Goal: Transaction & Acquisition: Purchase product/service

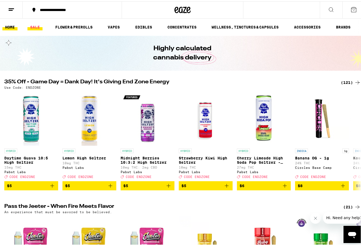
click at [39, 27] on link "SALE" at bounding box center [34, 26] width 15 height 6
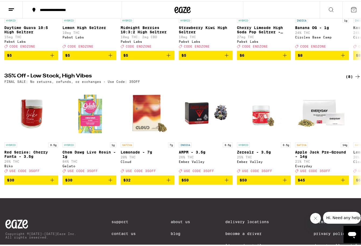
scroll to position [128, 0]
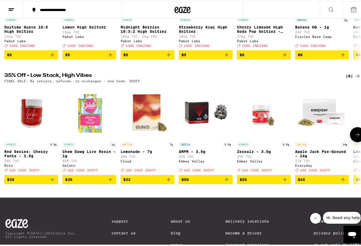
click at [354, 137] on icon at bounding box center [357, 133] width 6 height 6
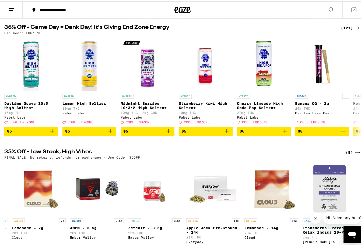
scroll to position [47, 0]
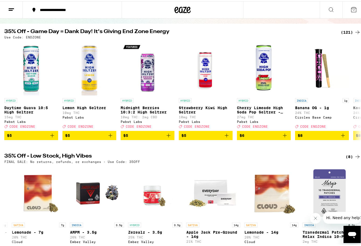
click at [354, 29] on icon at bounding box center [357, 31] width 6 height 6
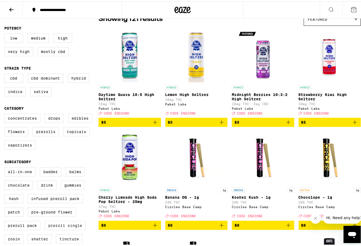
scroll to position [54, 0]
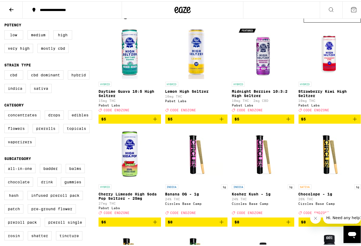
click at [47, 186] on label "Drink" at bounding box center [46, 180] width 19 height 9
click at [6, 164] on input "Drink" at bounding box center [5, 164] width 0 height 0
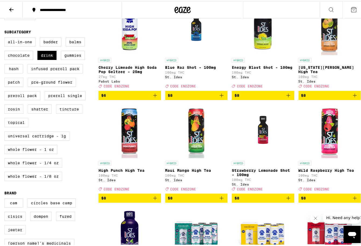
scroll to position [178, 0]
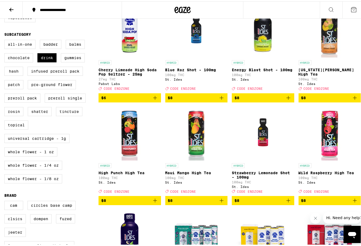
click at [157, 203] on icon "Add to bag" at bounding box center [155, 199] width 6 height 6
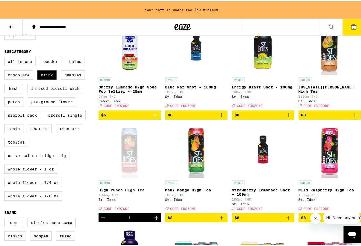
scroll to position [195, 0]
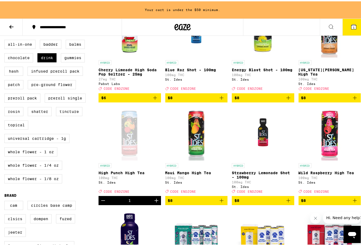
click at [157, 203] on icon "Increment" at bounding box center [156, 199] width 6 height 6
click at [221, 203] on icon "Add to bag" at bounding box center [221, 199] width 6 height 6
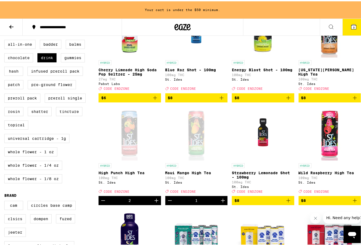
click at [221, 203] on icon "Increment" at bounding box center [223, 199] width 6 height 6
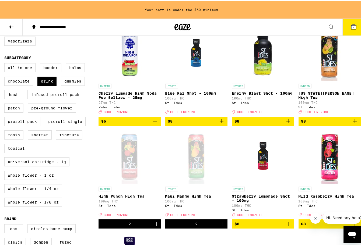
scroll to position [184, 0]
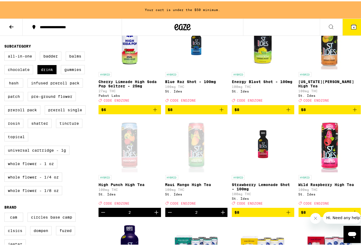
click at [352, 112] on icon "Add to bag" at bounding box center [355, 108] width 6 height 6
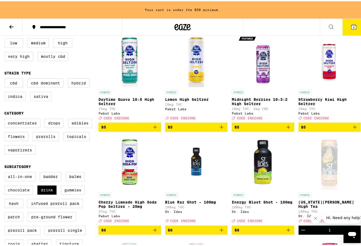
scroll to position [64, 0]
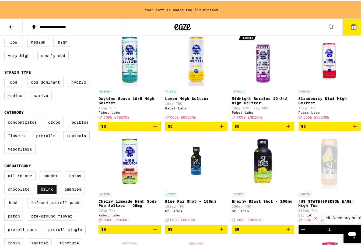
click at [46, 193] on label "Drink" at bounding box center [46, 188] width 19 height 9
click at [6, 171] on input "Drink" at bounding box center [5, 171] width 0 height 0
checkbox input "false"
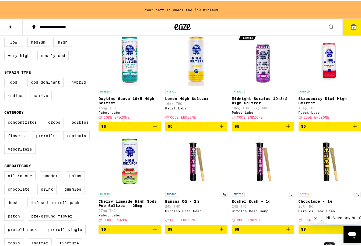
click at [41, 99] on label "Sativa" at bounding box center [41, 94] width 22 height 9
click at [6, 78] on input "Sativa" at bounding box center [5, 77] width 0 height 0
checkbox input "true"
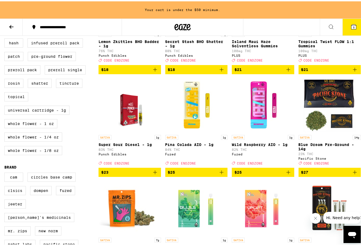
scroll to position [222, 0]
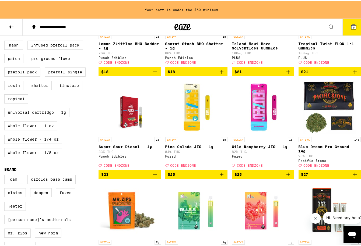
click at [353, 177] on icon "Add to bag" at bounding box center [355, 173] width 6 height 6
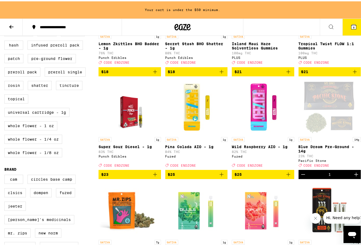
scroll to position [204, 0]
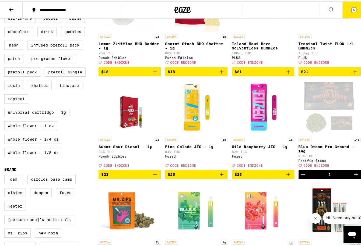
click at [353, 177] on icon "Increment" at bounding box center [356, 173] width 6 height 6
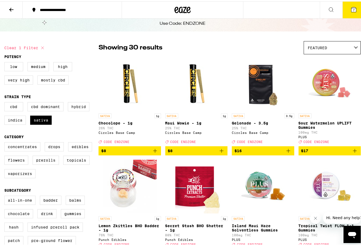
scroll to position [21, 0]
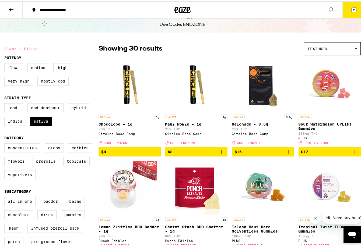
click at [351, 6] on icon at bounding box center [353, 8] width 5 height 5
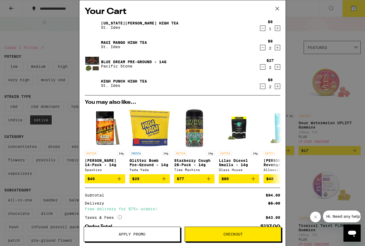
click at [145, 237] on button "Apply Promo" at bounding box center [132, 234] width 97 height 15
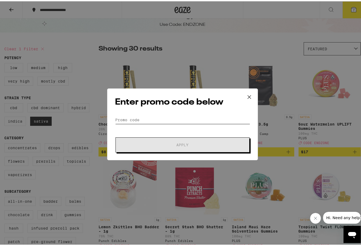
click at [192, 120] on input "Promo Code" at bounding box center [182, 119] width 135 height 8
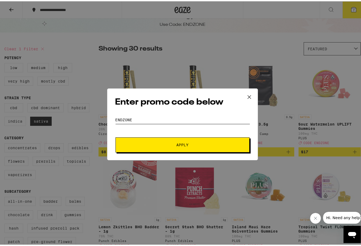
type input "endzone"
click at [116, 136] on button "Apply" at bounding box center [183, 143] width 134 height 15
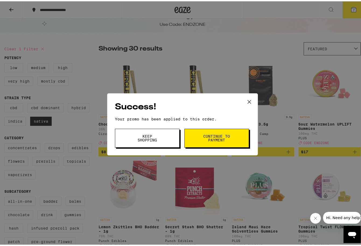
click at [216, 142] on button "Continue to payment" at bounding box center [216, 137] width 65 height 19
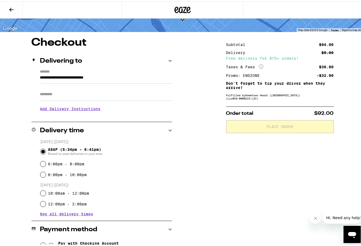
scroll to position [27, 0]
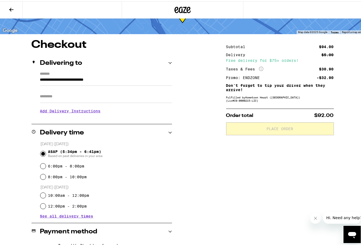
click at [14, 8] on icon at bounding box center [11, 8] width 6 height 6
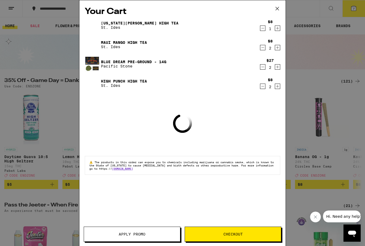
click at [277, 29] on icon "Increment" at bounding box center [277, 28] width 3 height 3
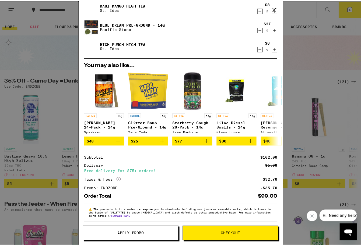
scroll to position [43, 0]
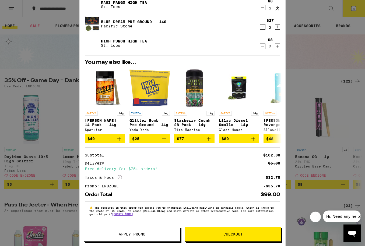
click at [296, 12] on div "Your Cart [US_STATE][PERSON_NAME] High Tea St. Ides $8 2 Maui Mango High Tea St…" at bounding box center [182, 123] width 365 height 246
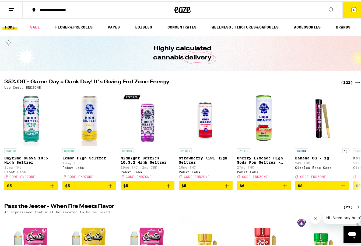
click at [345, 79] on div "(121)" at bounding box center [351, 81] width 20 height 6
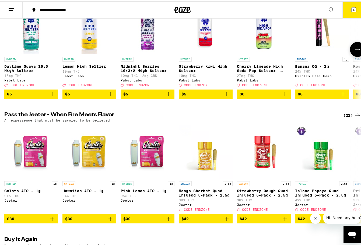
scroll to position [108, 0]
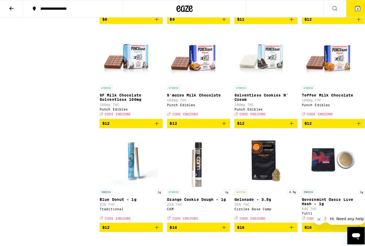
scroll to position [564, 0]
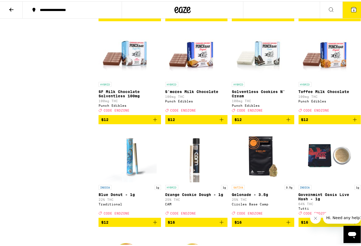
click at [285, 122] on icon "Add to bag" at bounding box center [288, 118] width 6 height 6
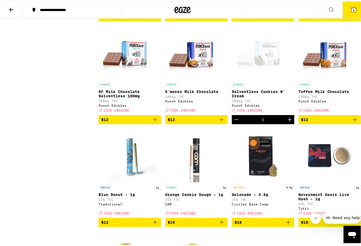
click at [351, 6] on icon at bounding box center [354, 8] width 6 height 6
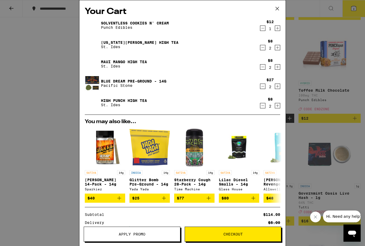
click at [361, 58] on div "Your Cart Solventless Cookies N' Cream Punch Edibles $12 1 [US_STATE][PERSON_NA…" at bounding box center [182, 123] width 365 height 246
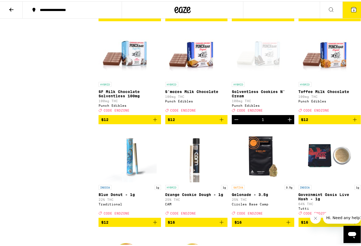
click at [347, 12] on button "9" at bounding box center [353, 8] width 23 height 17
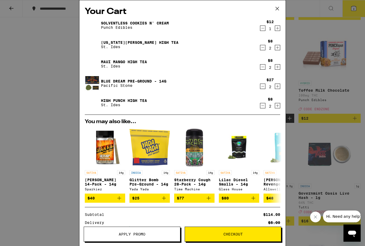
click at [354, 47] on div "Your Cart Solventless Cookies N' Cream Punch Edibles $12 1 [US_STATE][PERSON_NA…" at bounding box center [182, 123] width 365 height 246
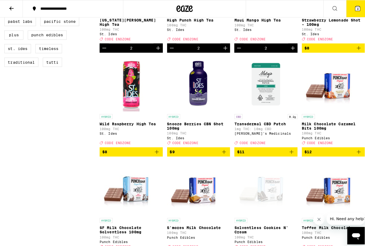
scroll to position [433, 0]
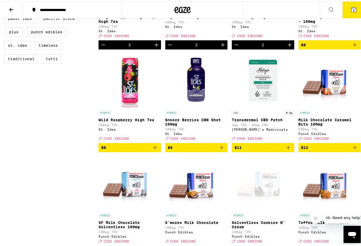
click at [154, 150] on icon "Add to bag" at bounding box center [155, 146] width 6 height 6
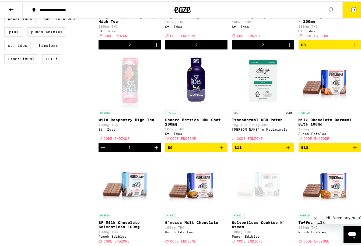
click at [342, 10] on button "10" at bounding box center [353, 8] width 23 height 17
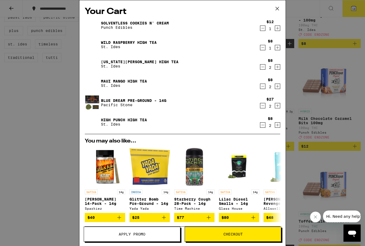
click at [226, 233] on span "Checkout" at bounding box center [232, 235] width 19 height 4
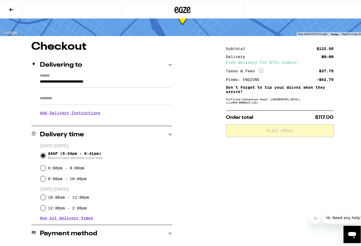
scroll to position [27, 0]
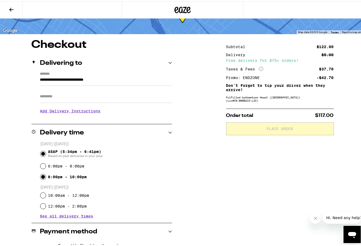
click at [40, 176] on input "8:00pm - 10:00pm" at bounding box center [42, 175] width 5 height 5
radio input "true"
click at [64, 114] on h3 "Add Delivery Instructions" at bounding box center [106, 110] width 132 height 12
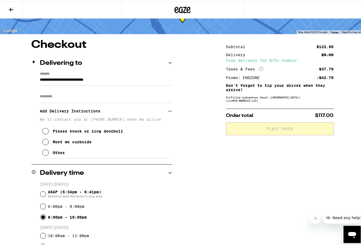
click at [43, 153] on icon at bounding box center [45, 151] width 6 height 6
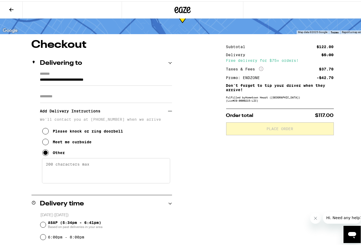
click at [74, 164] on textarea "Enter any other delivery instructions you want driver to know" at bounding box center [106, 169] width 128 height 25
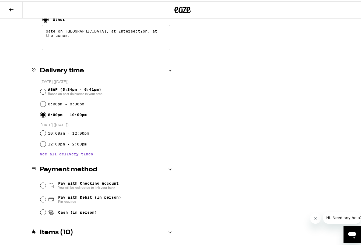
scroll to position [162, 0]
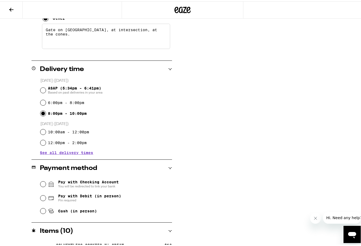
type textarea "Gate on [GEOGRAPHIC_DATA], at intersection, at the cones."
click at [40, 197] on input "Pay with Debit (in person) Pin required" at bounding box center [42, 196] width 5 height 5
radio input "true"
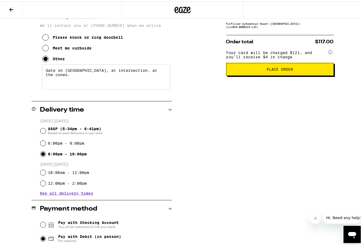
scroll to position [110, 0]
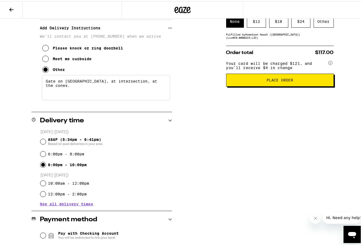
click at [310, 77] on button "Place Order" at bounding box center [280, 78] width 108 height 13
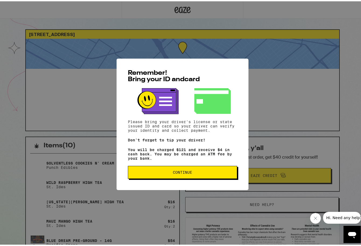
click at [225, 177] on button "Continue" at bounding box center [182, 171] width 109 height 13
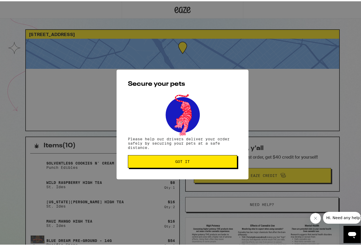
click at [224, 162] on span "Got it" at bounding box center [182, 161] width 100 height 4
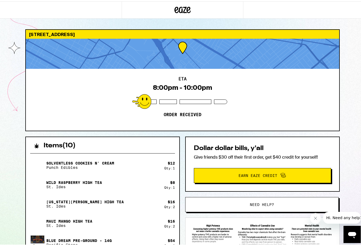
scroll to position [135, 0]
